Goal: Information Seeking & Learning: Learn about a topic

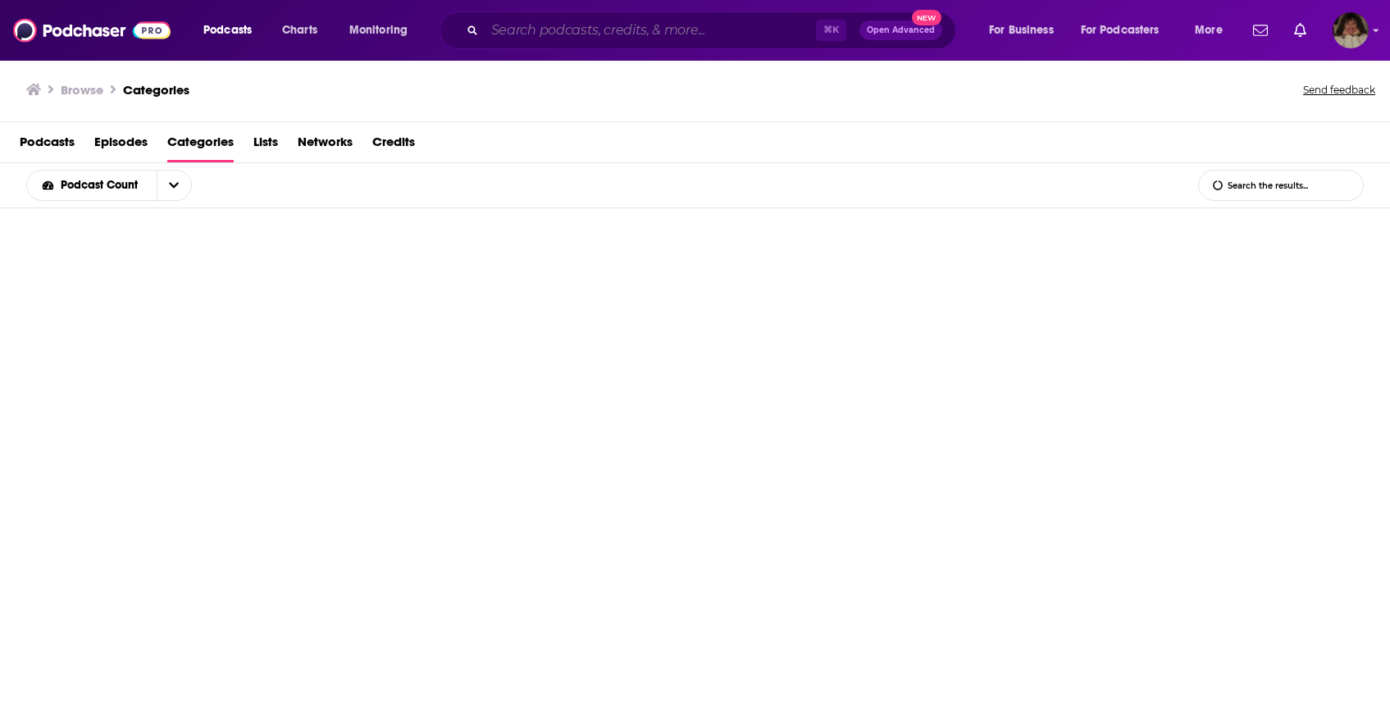
click at [569, 24] on input "Search podcasts, credits, & more..." at bounding box center [650, 30] width 331 height 26
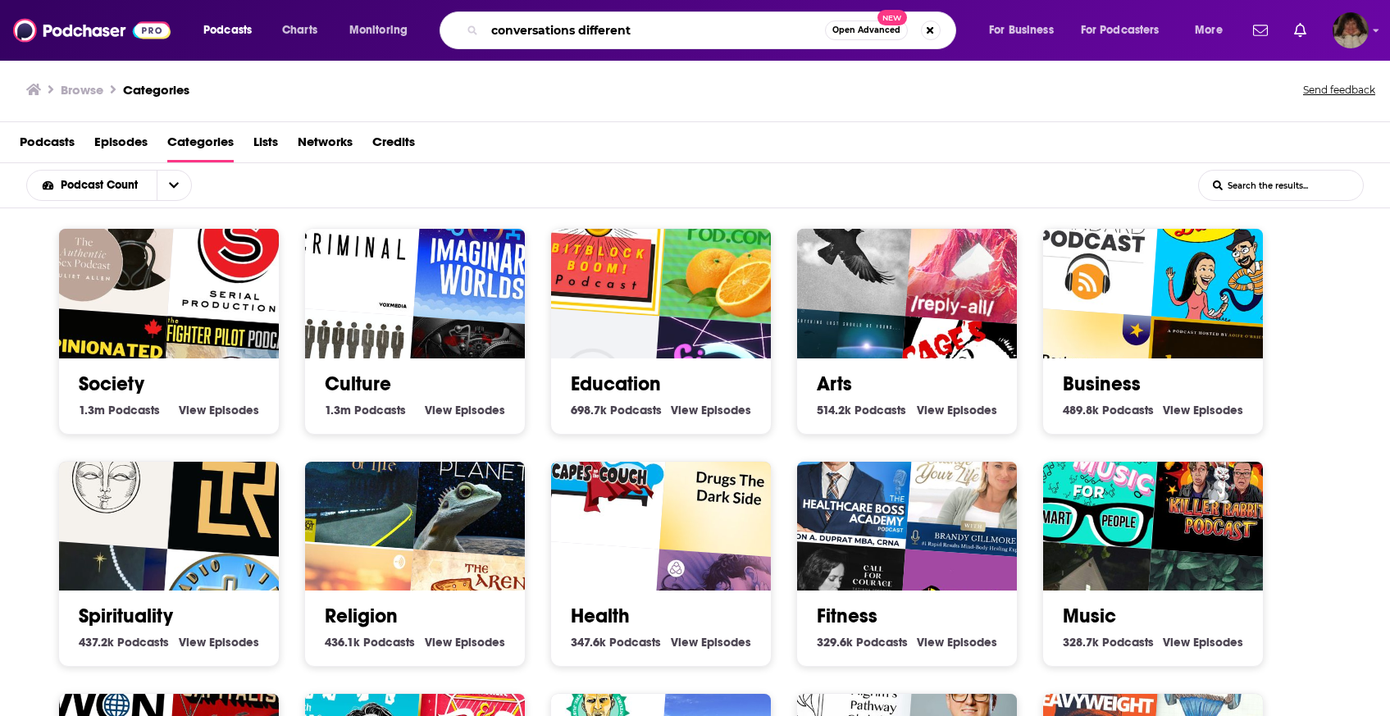
type input "conversations different"
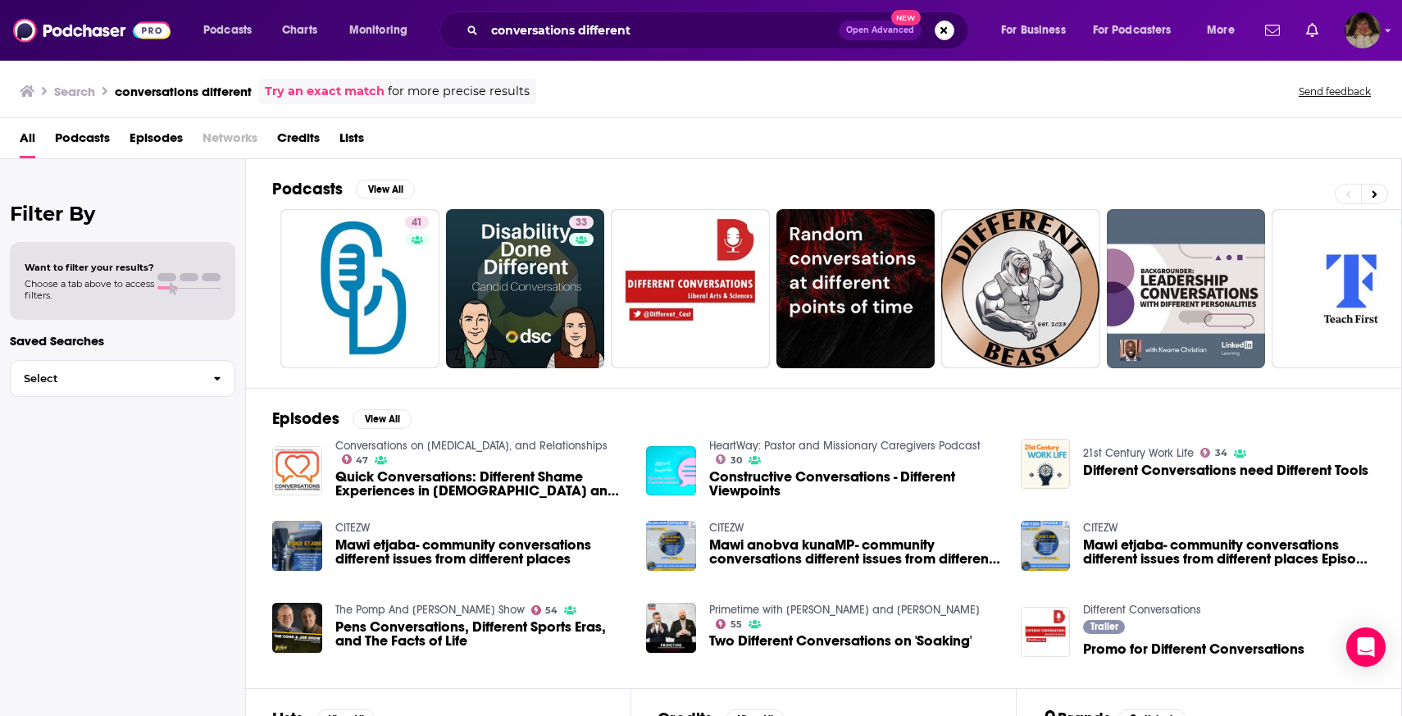
click at [98, 143] on span "Podcasts" at bounding box center [82, 142] width 55 height 34
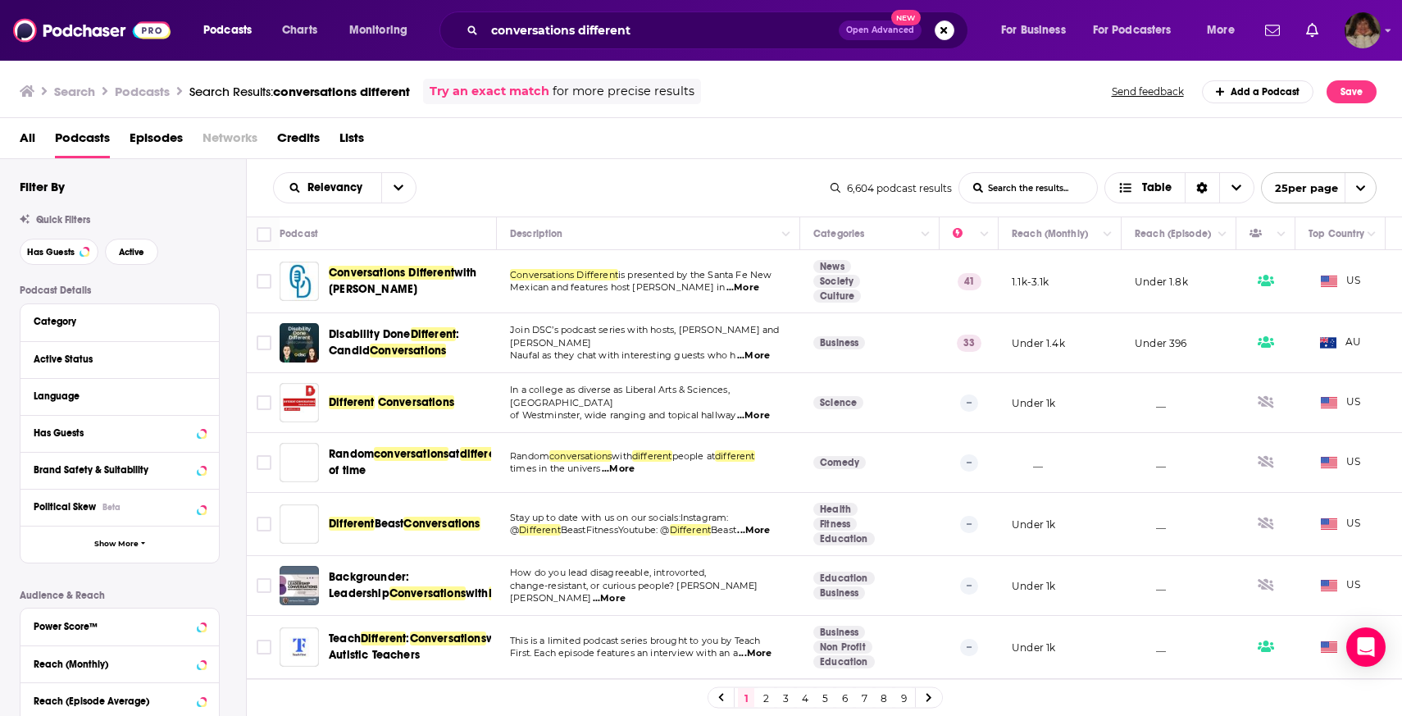
click at [414, 280] on span "Conversations Different with [PERSON_NAME]" at bounding box center [410, 281] width 162 height 33
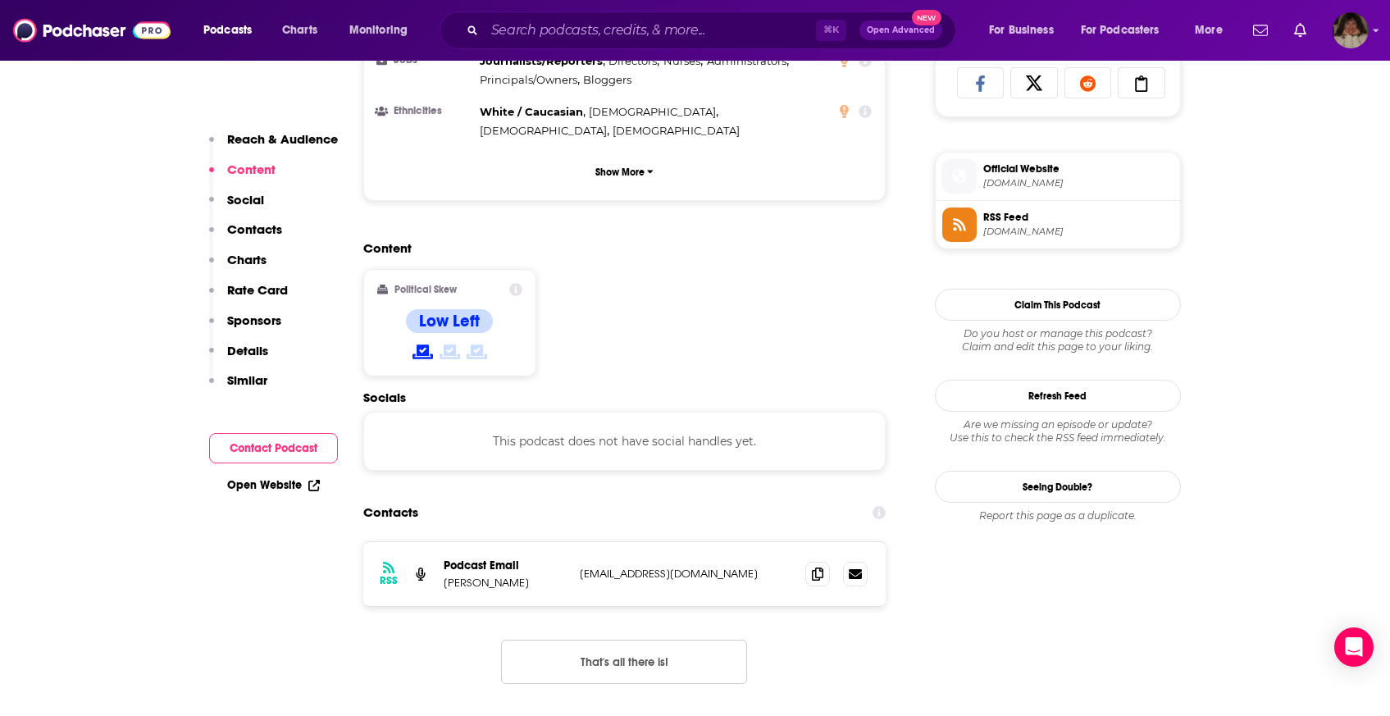
scroll to position [1235, 0]
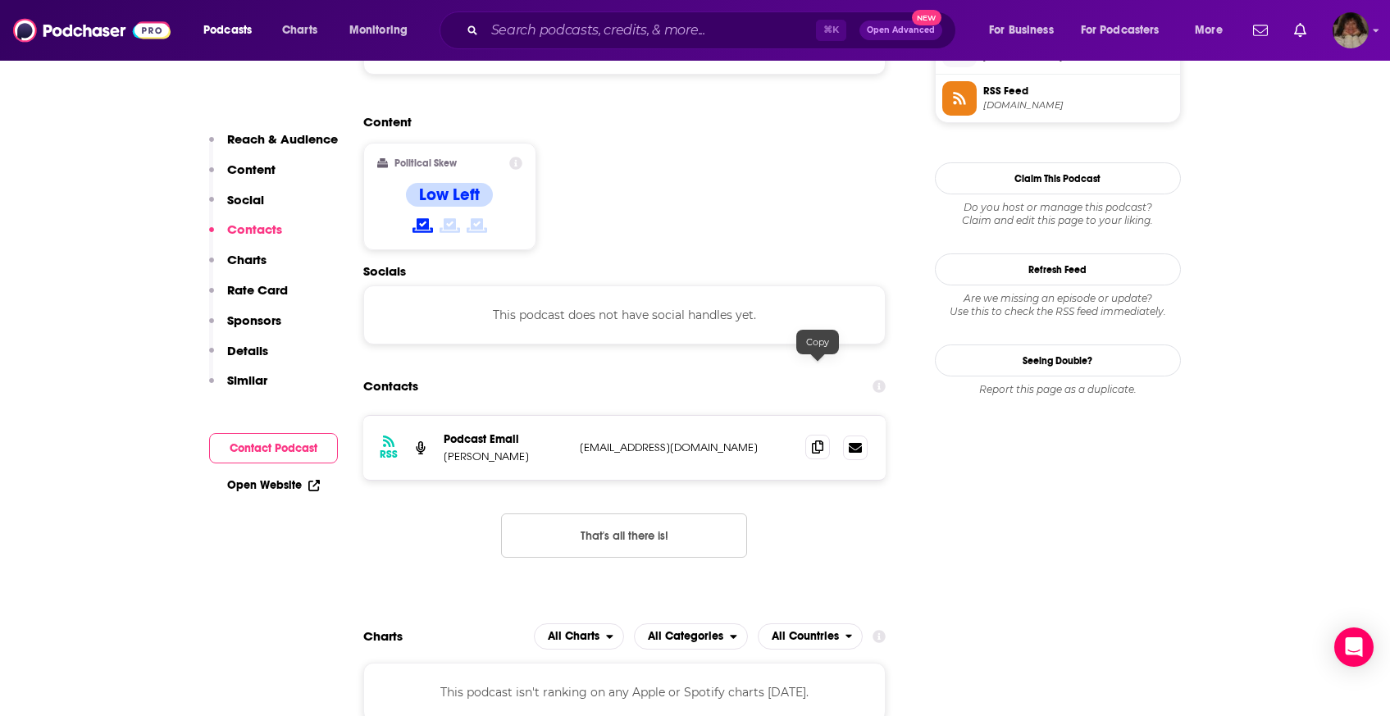
click at [823, 440] on icon at bounding box center [817, 446] width 11 height 13
